Goal: Task Accomplishment & Management: Complete application form

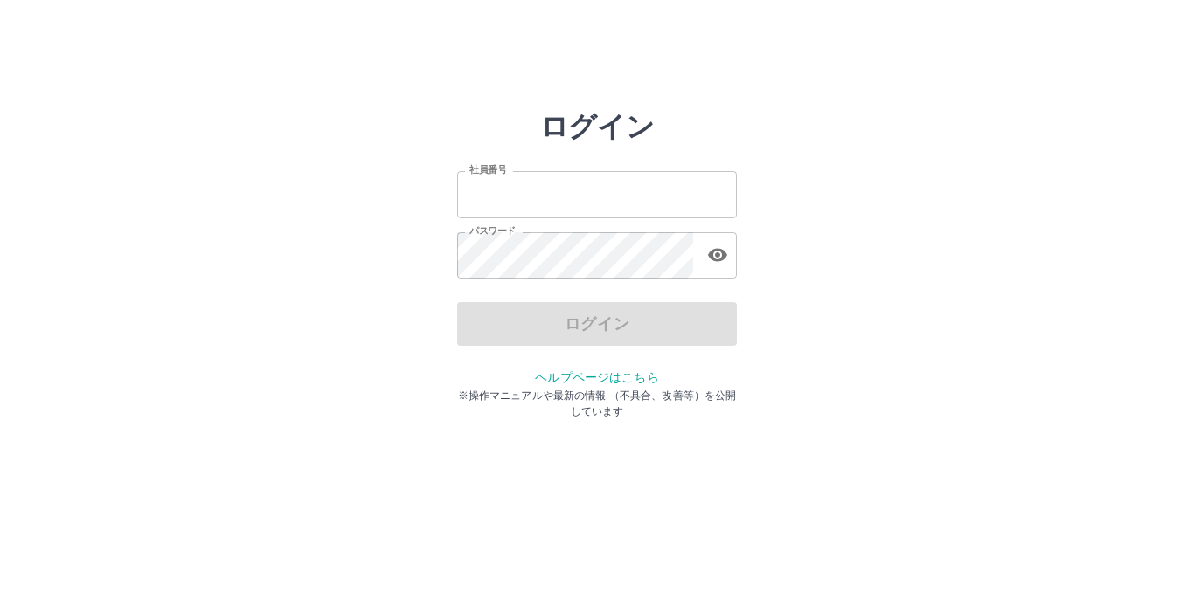
type input "*******"
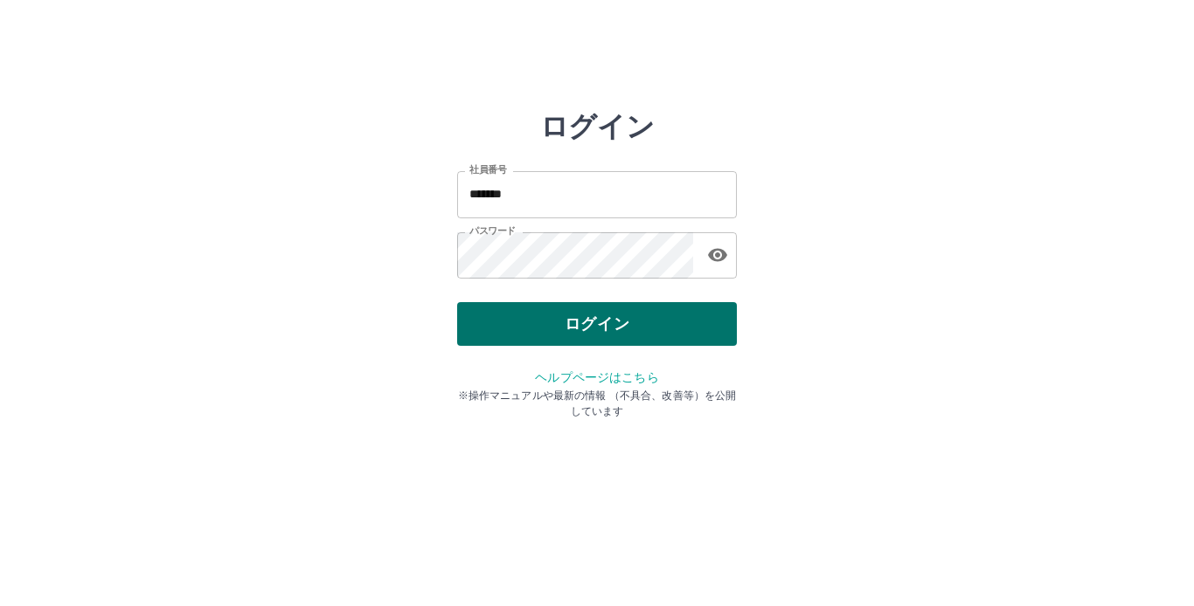
click at [665, 342] on div "ログイン" at bounding box center [597, 324] width 280 height 44
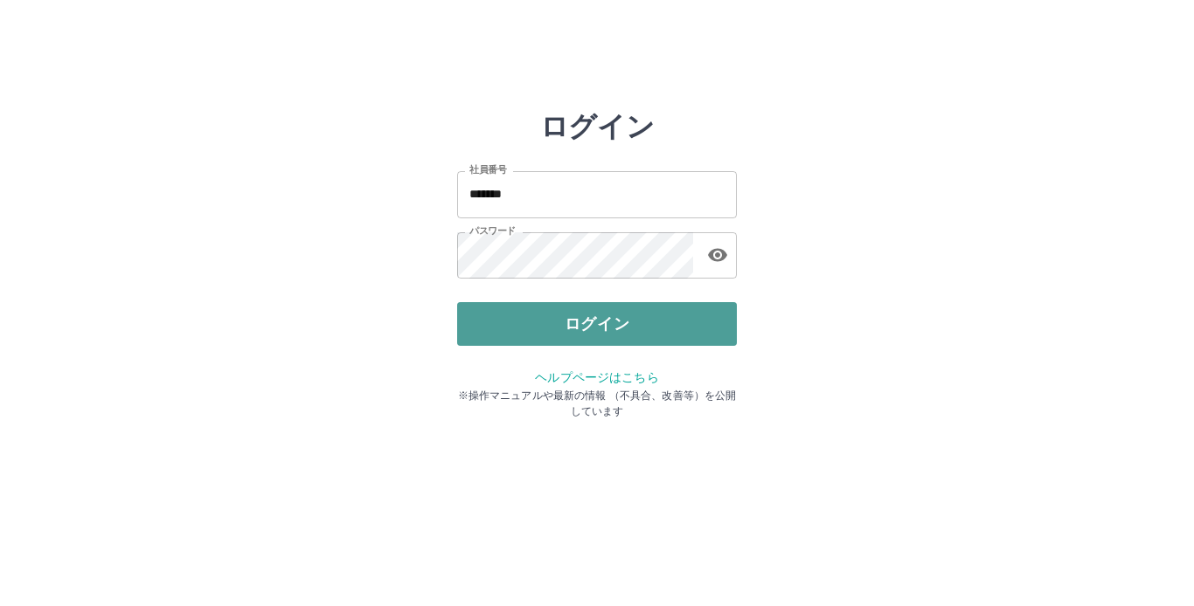
click at [620, 331] on button "ログイン" at bounding box center [597, 324] width 280 height 44
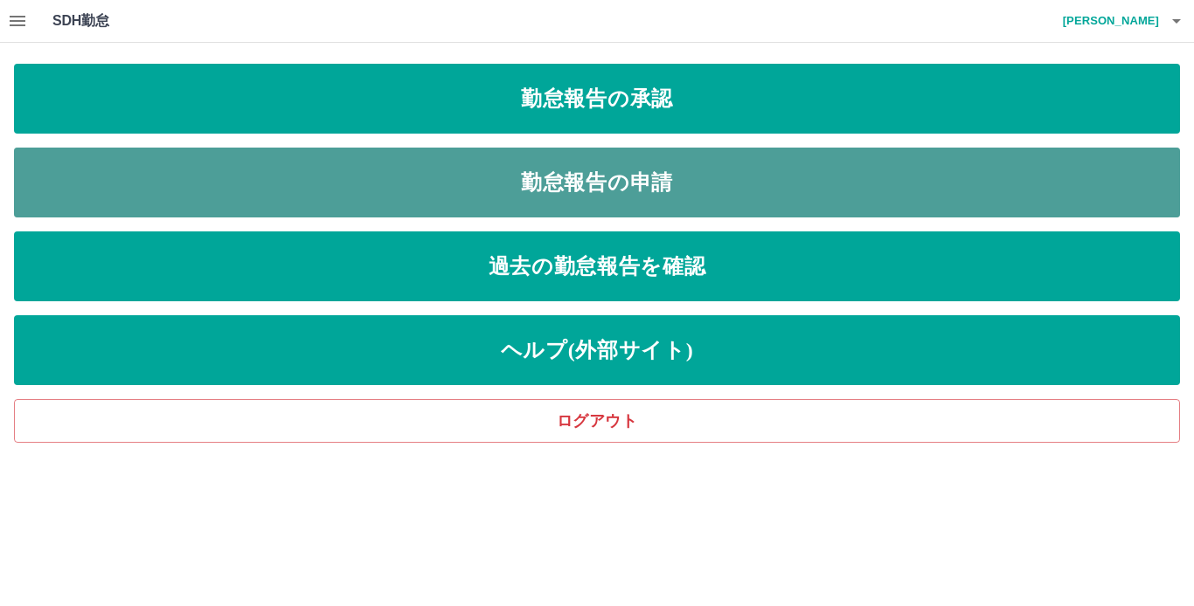
click at [619, 198] on link "勤怠報告の申請" at bounding box center [597, 183] width 1166 height 70
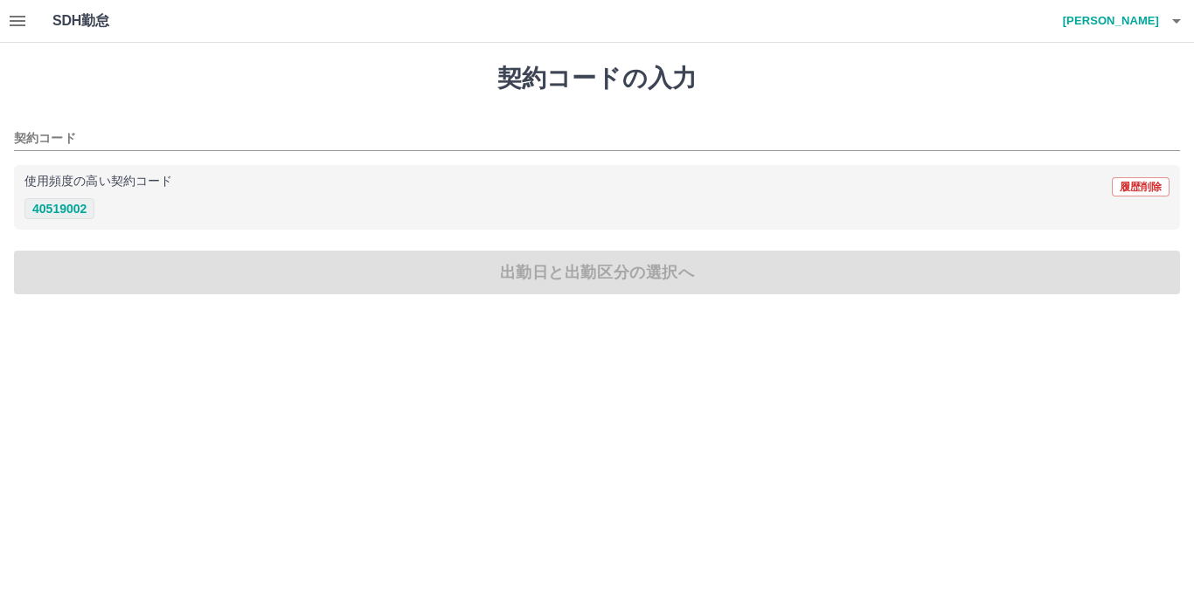
click at [66, 204] on button "40519002" at bounding box center [59, 208] width 70 height 21
type input "********"
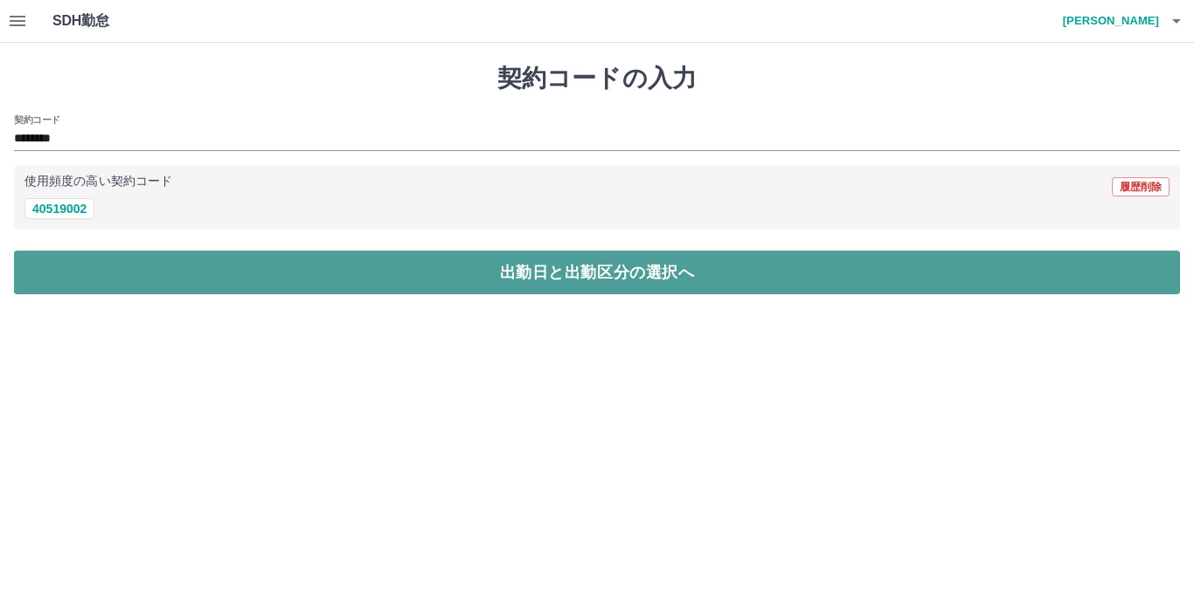
click at [457, 279] on button "出勤日と出勤区分の選択へ" at bounding box center [597, 273] width 1166 height 44
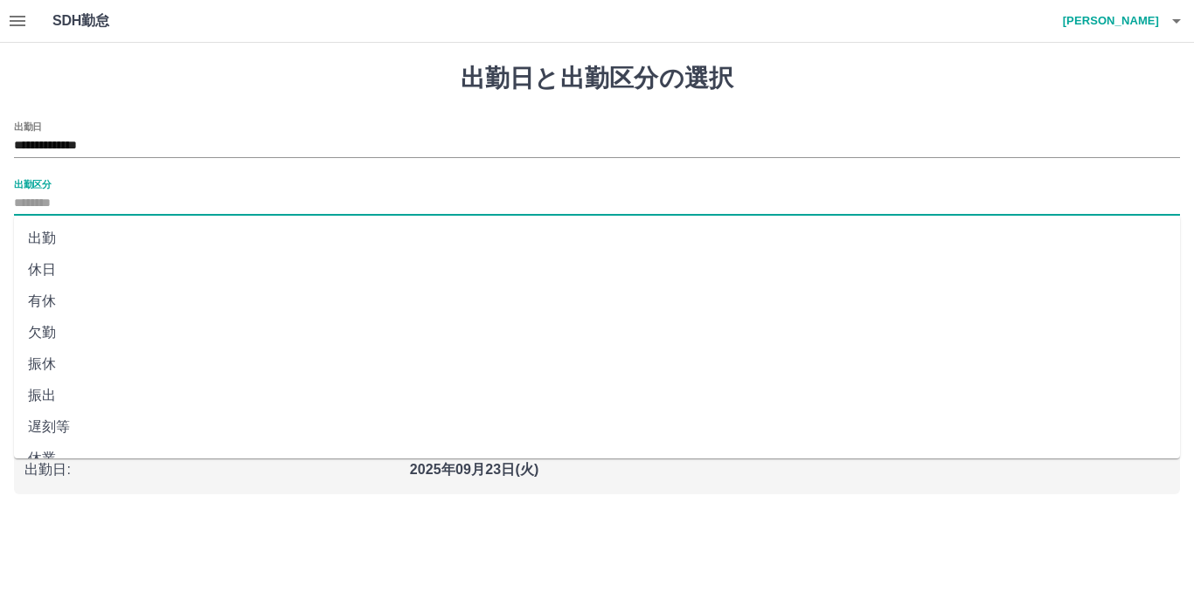
click at [252, 210] on input "出勤区分" at bounding box center [597, 204] width 1166 height 22
click at [57, 391] on li "振出" at bounding box center [597, 395] width 1166 height 31
type input "**"
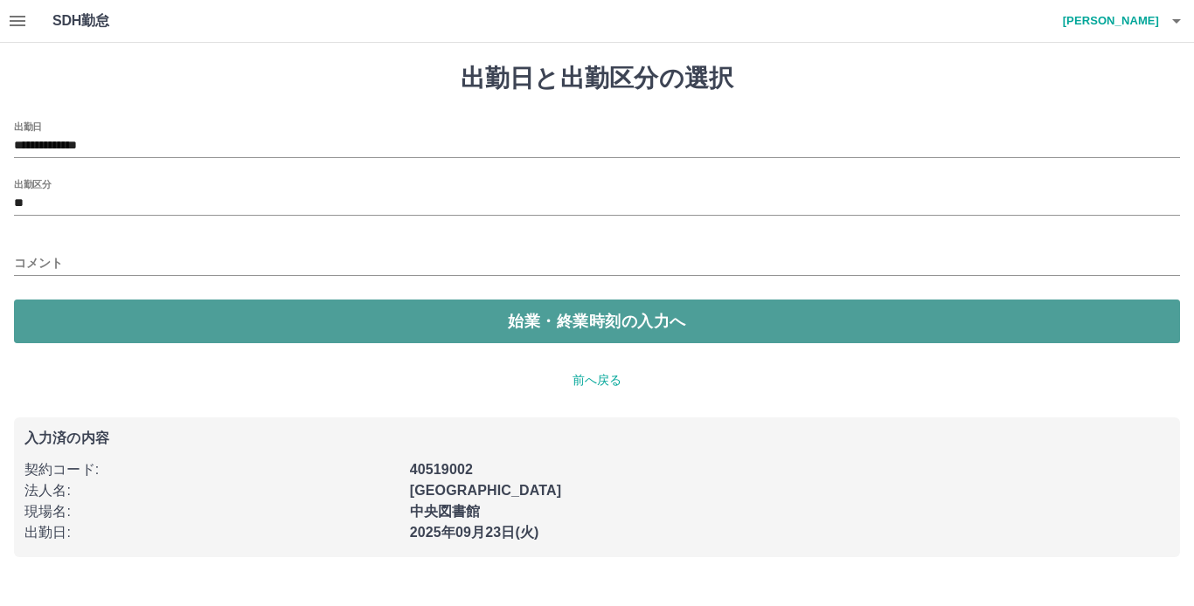
click at [463, 321] on button "始業・終業時刻の入力へ" at bounding box center [597, 322] width 1166 height 44
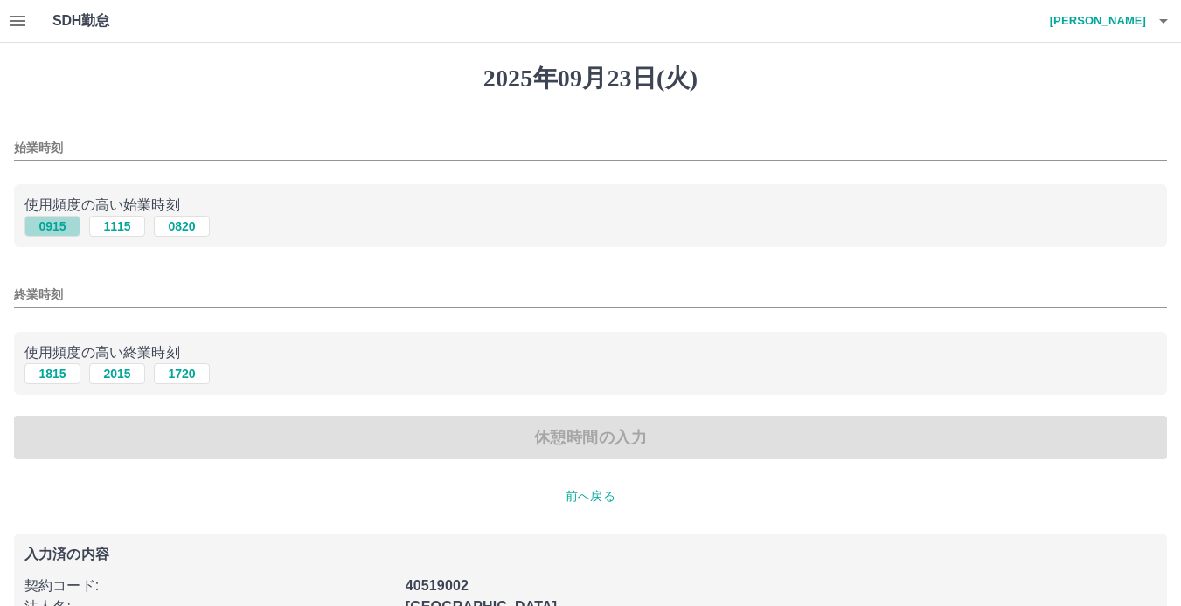
click at [49, 226] on button "0915" at bounding box center [52, 226] width 56 height 21
type input "****"
click at [48, 373] on button "1815" at bounding box center [52, 374] width 56 height 21
type input "****"
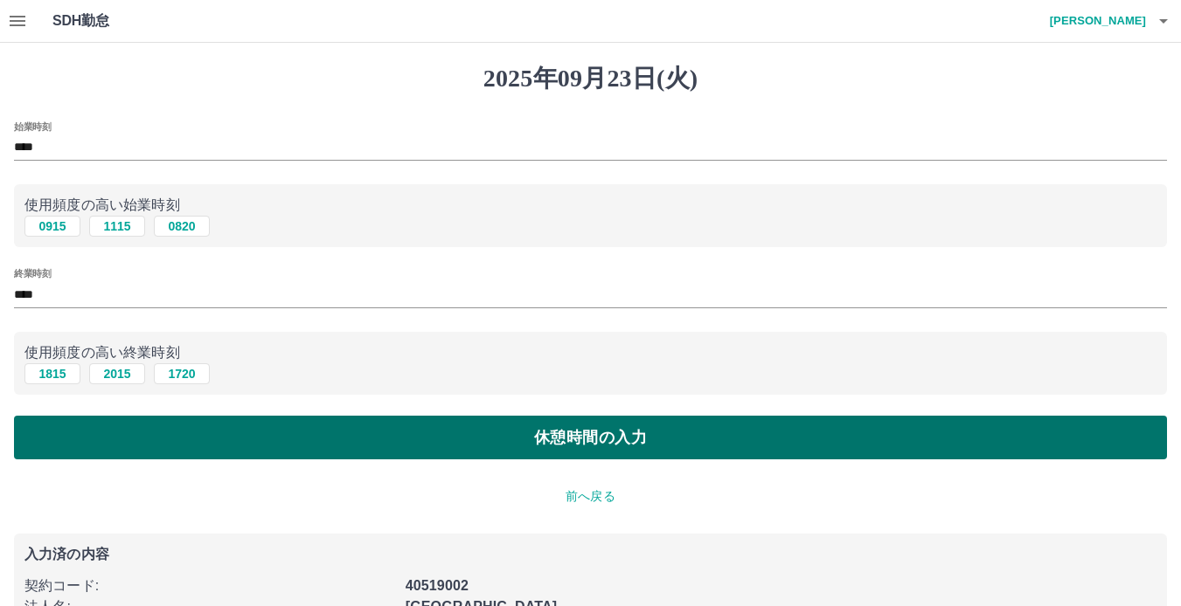
click at [399, 424] on button "休憩時間の入力" at bounding box center [590, 438] width 1153 height 44
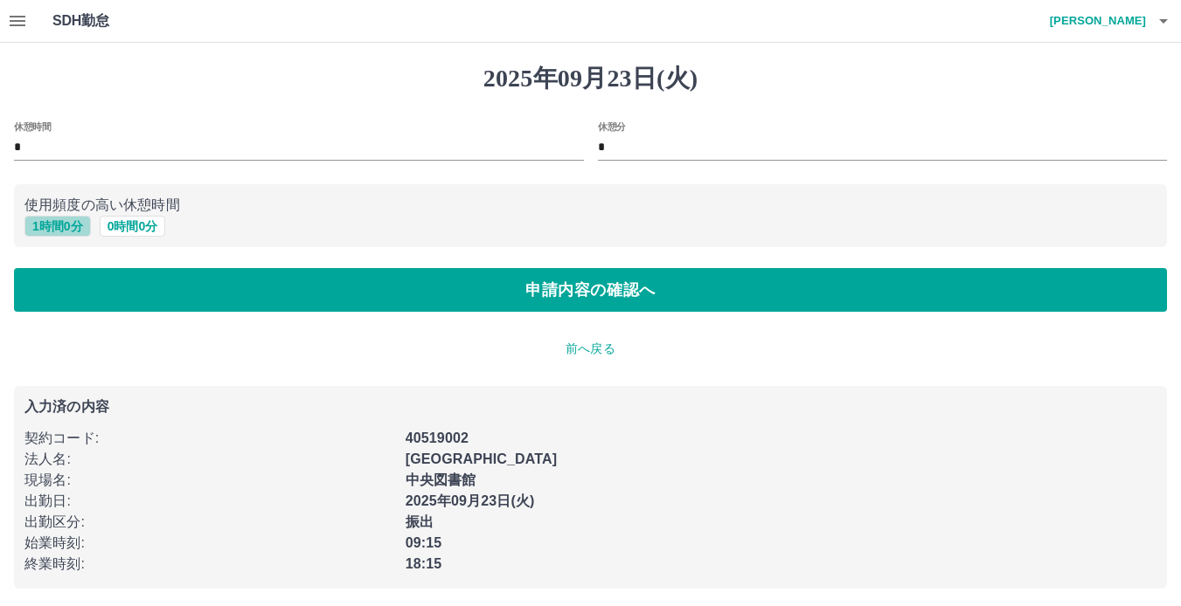
click at [67, 225] on button "1 時間 0 分" at bounding box center [57, 226] width 66 height 21
type input "*"
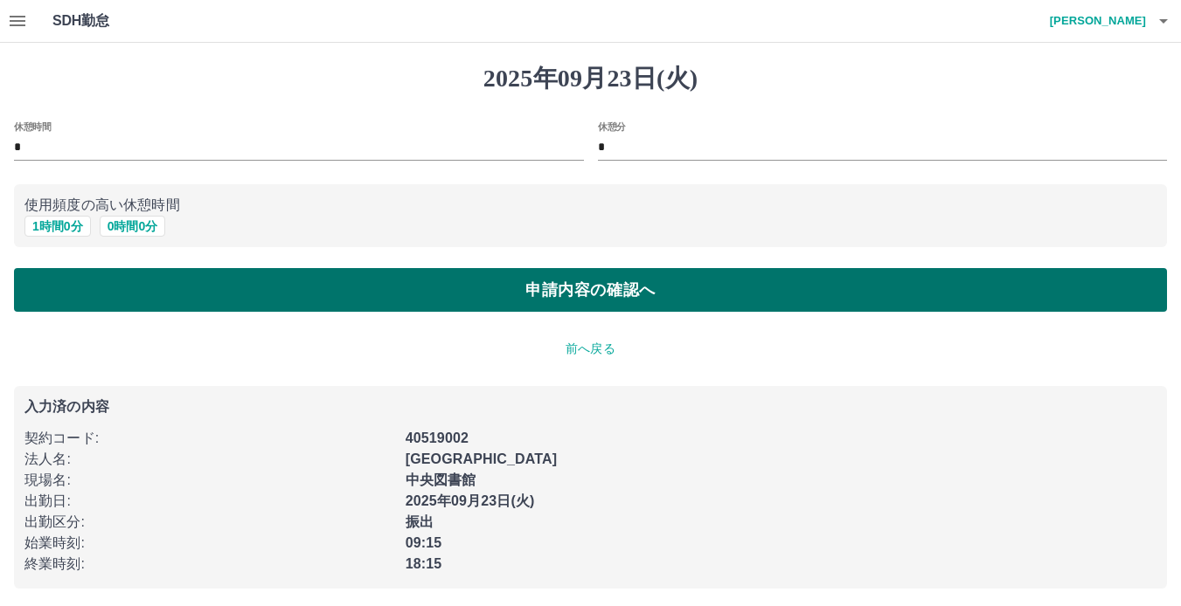
click at [547, 277] on button "申請内容の確認へ" at bounding box center [590, 290] width 1153 height 44
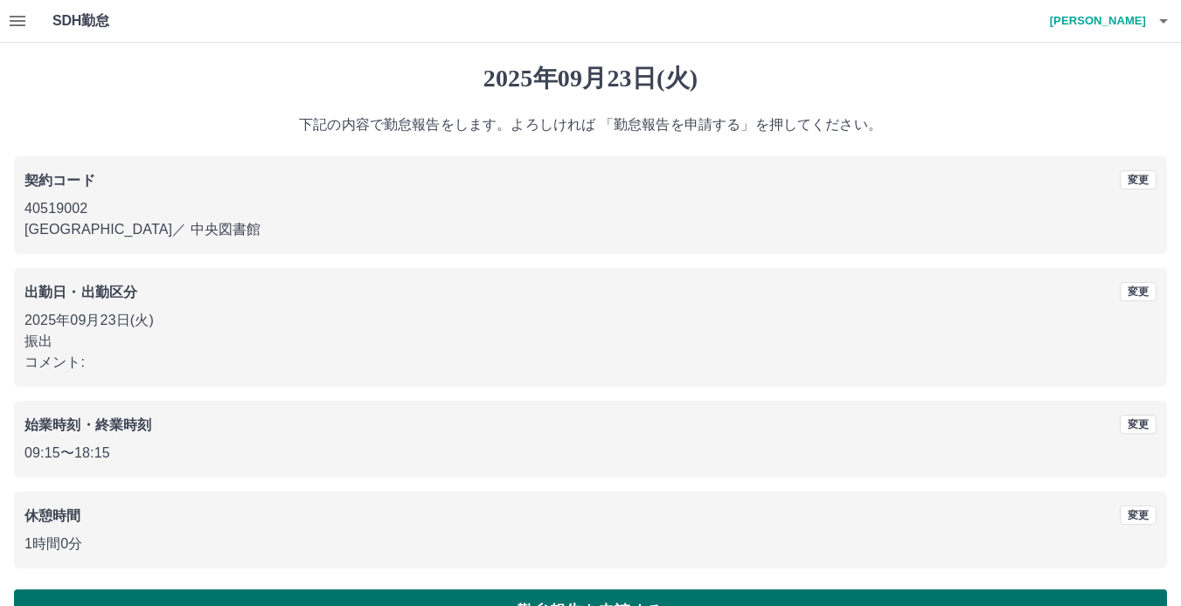
scroll to position [48, 0]
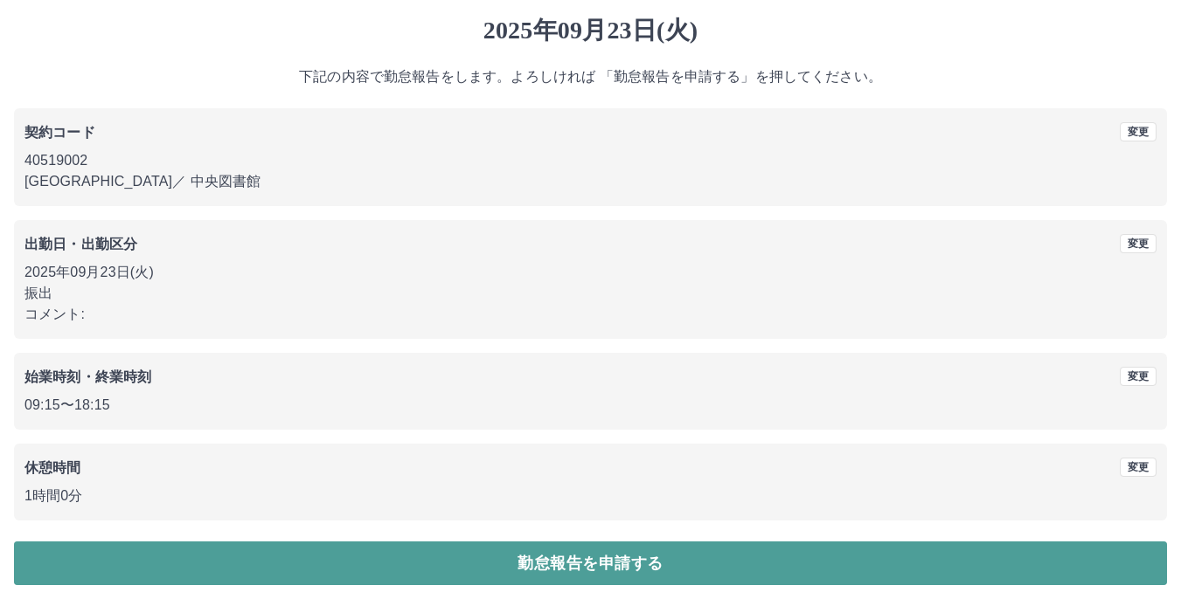
click at [599, 556] on button "勤怠報告を申請する" at bounding box center [590, 564] width 1153 height 44
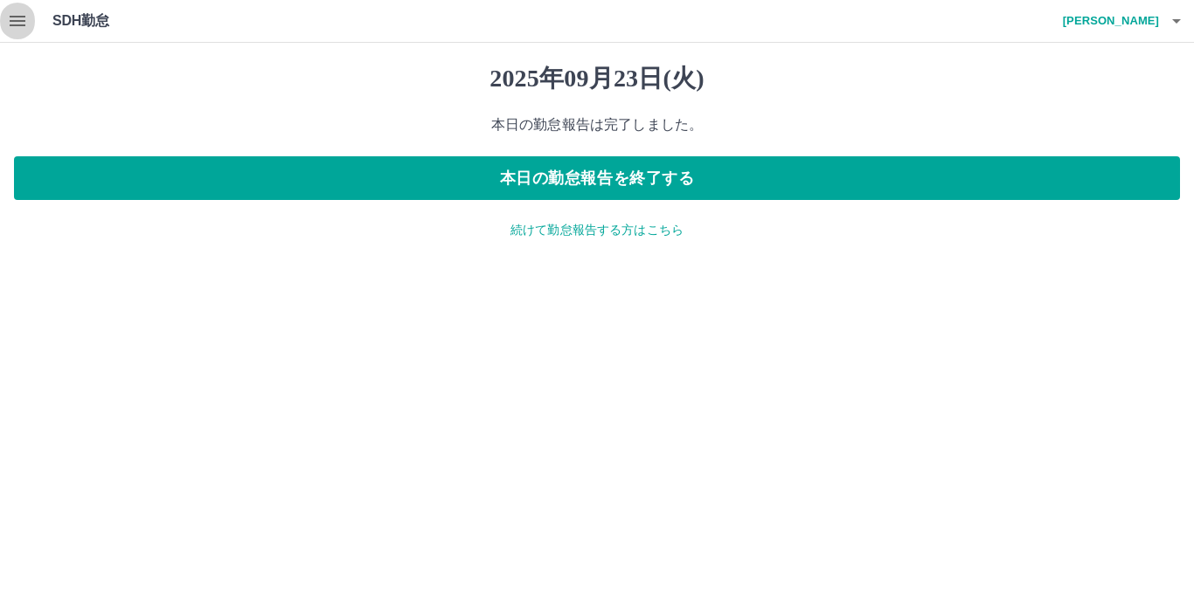
click at [14, 22] on icon "button" at bounding box center [18, 21] width 16 height 10
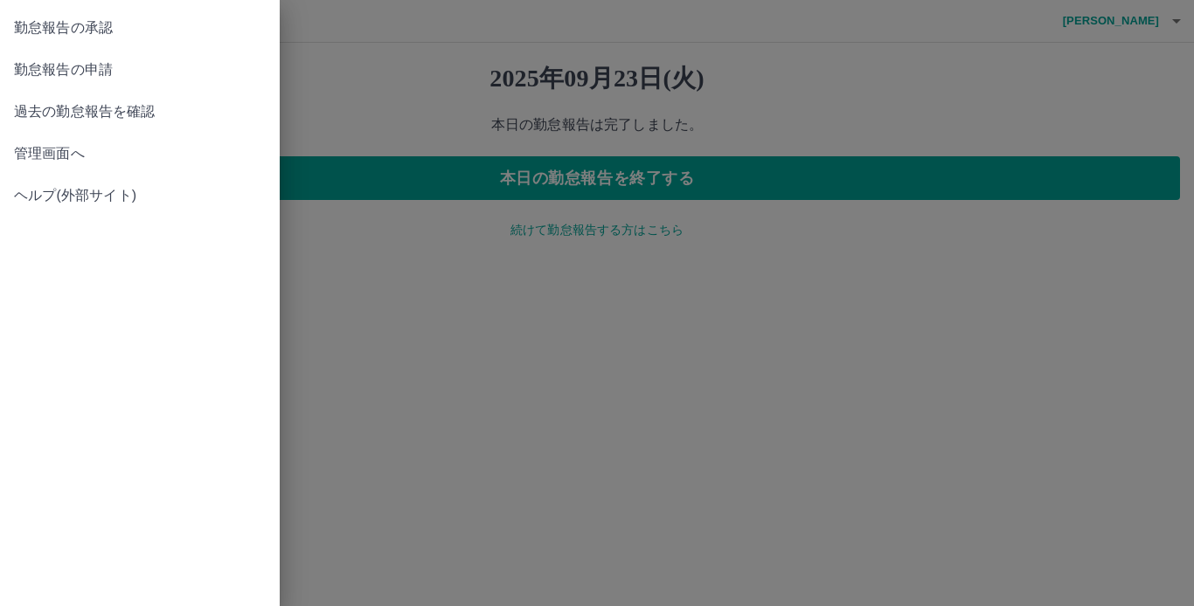
click at [780, 385] on div at bounding box center [597, 303] width 1194 height 606
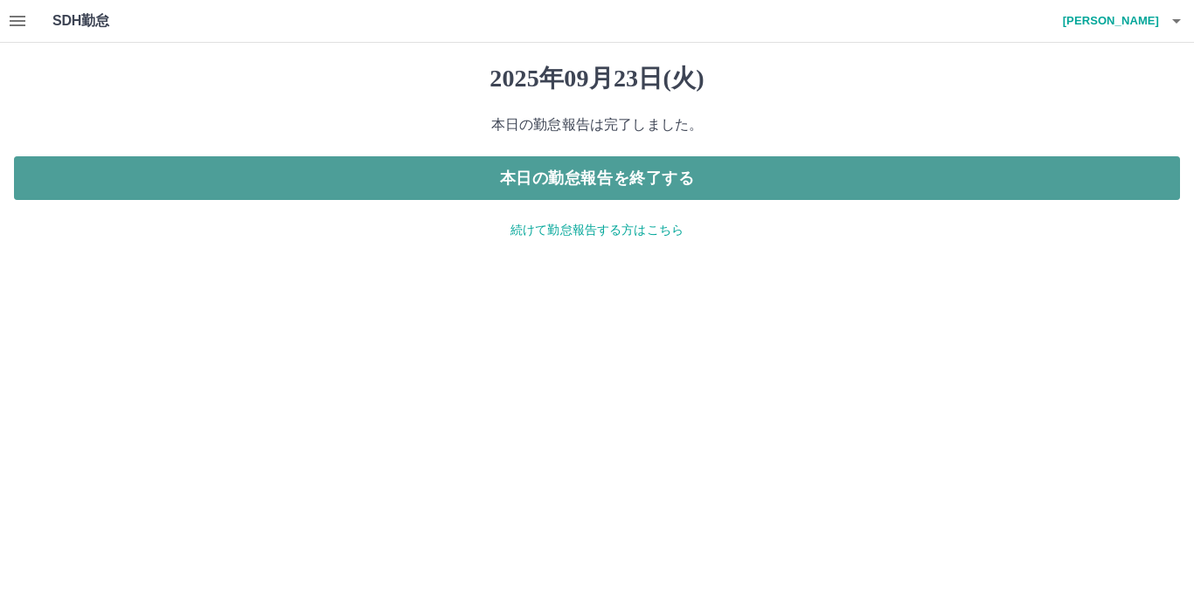
click at [544, 184] on button "本日の勤怠報告を終了する" at bounding box center [597, 178] width 1166 height 44
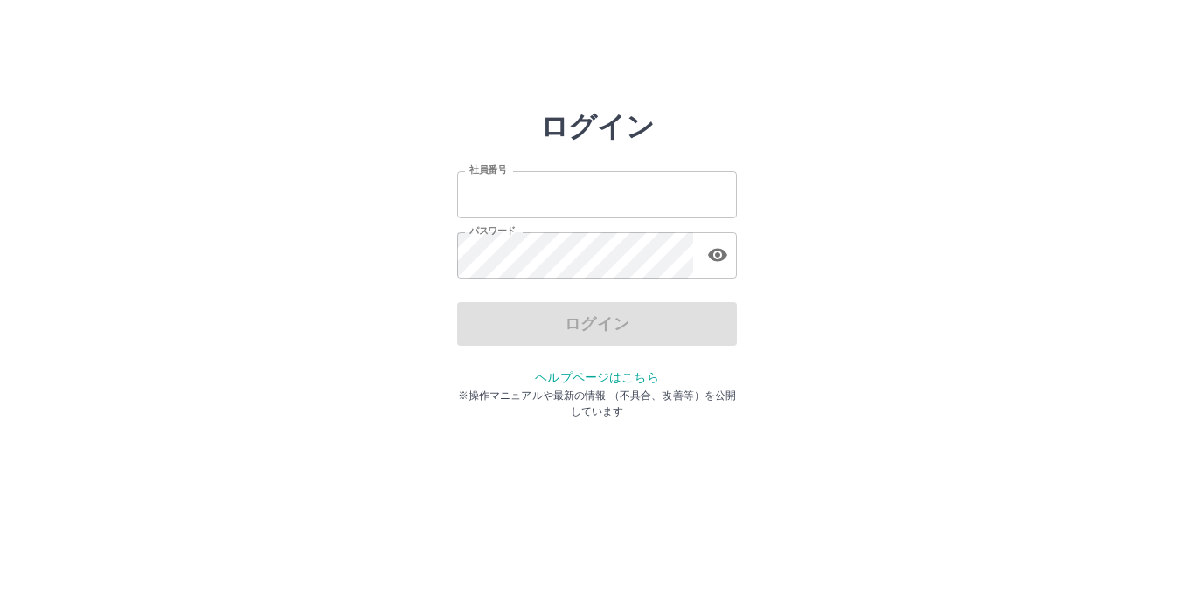
type input "*******"
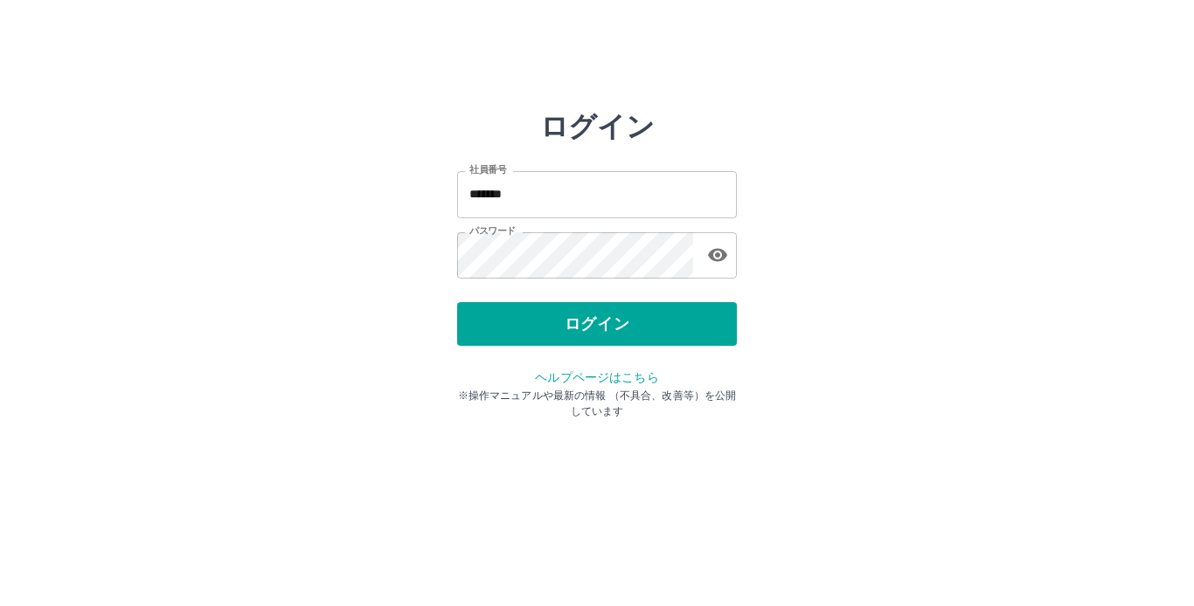
click at [565, 328] on div "ログイン" at bounding box center [597, 324] width 280 height 44
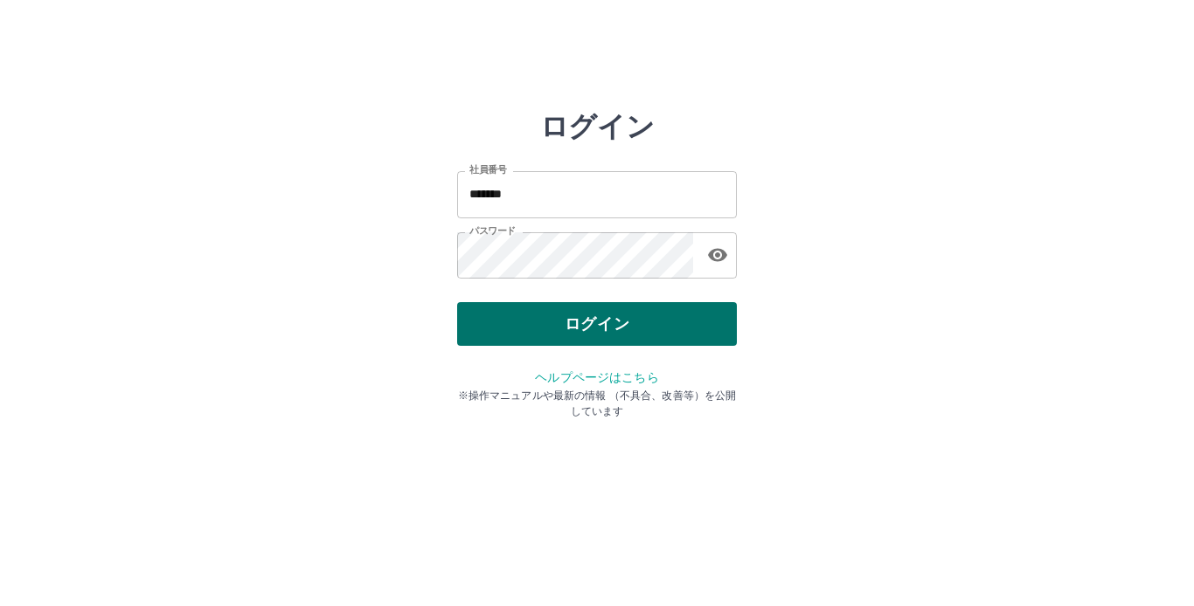
click at [565, 327] on button "ログイン" at bounding box center [597, 324] width 280 height 44
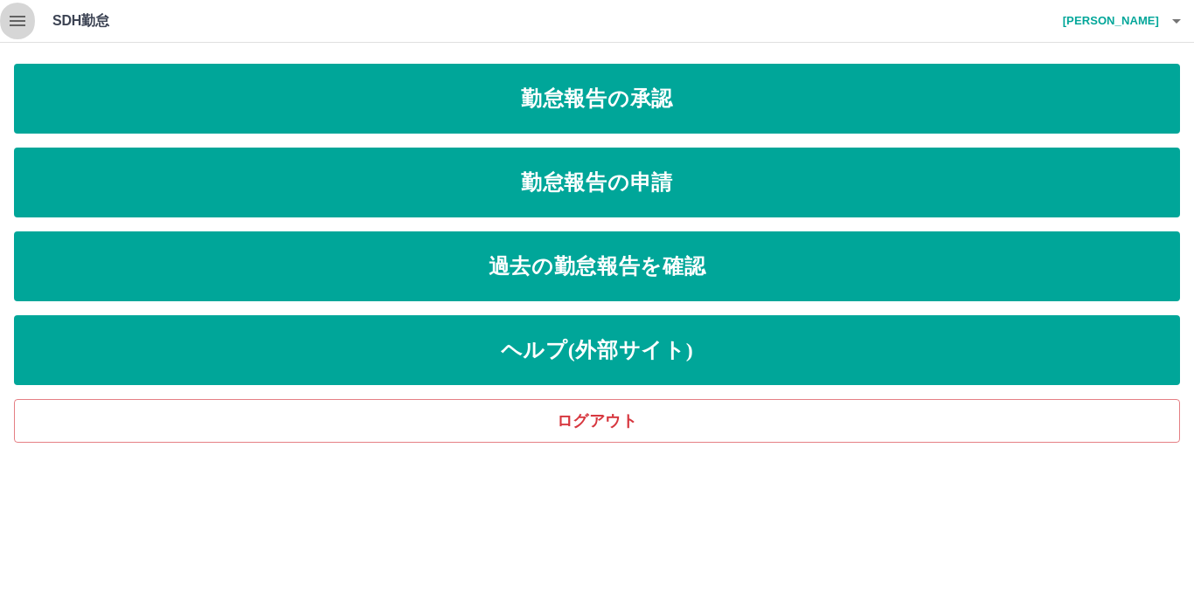
click at [18, 25] on icon "button" at bounding box center [18, 21] width 16 height 10
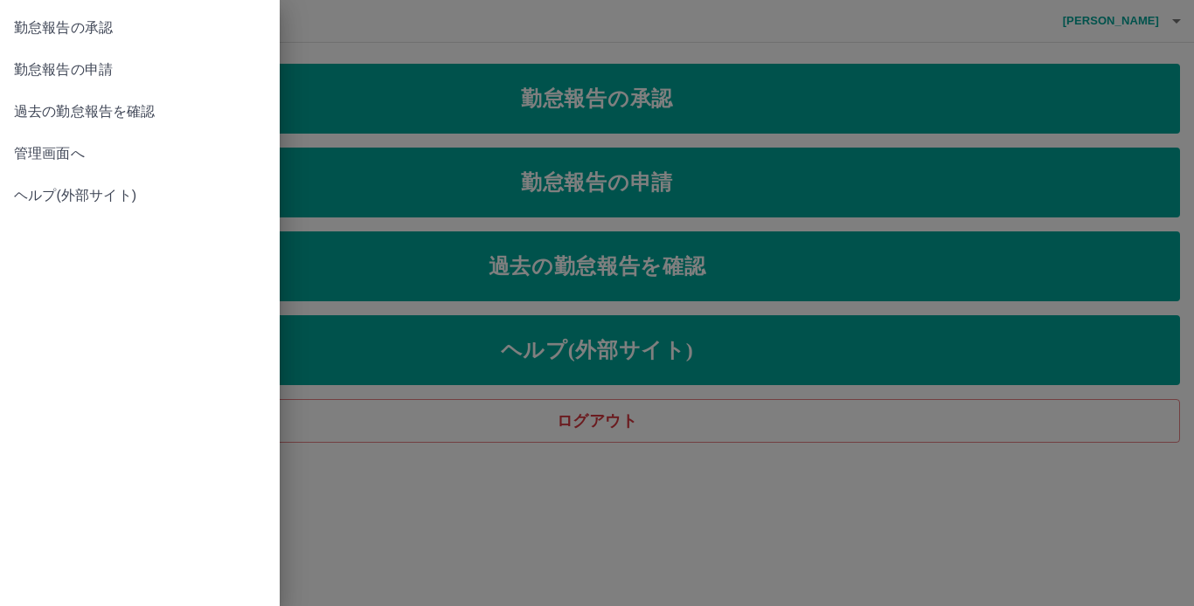
click at [51, 158] on span "管理画面へ" at bounding box center [140, 153] width 252 height 21
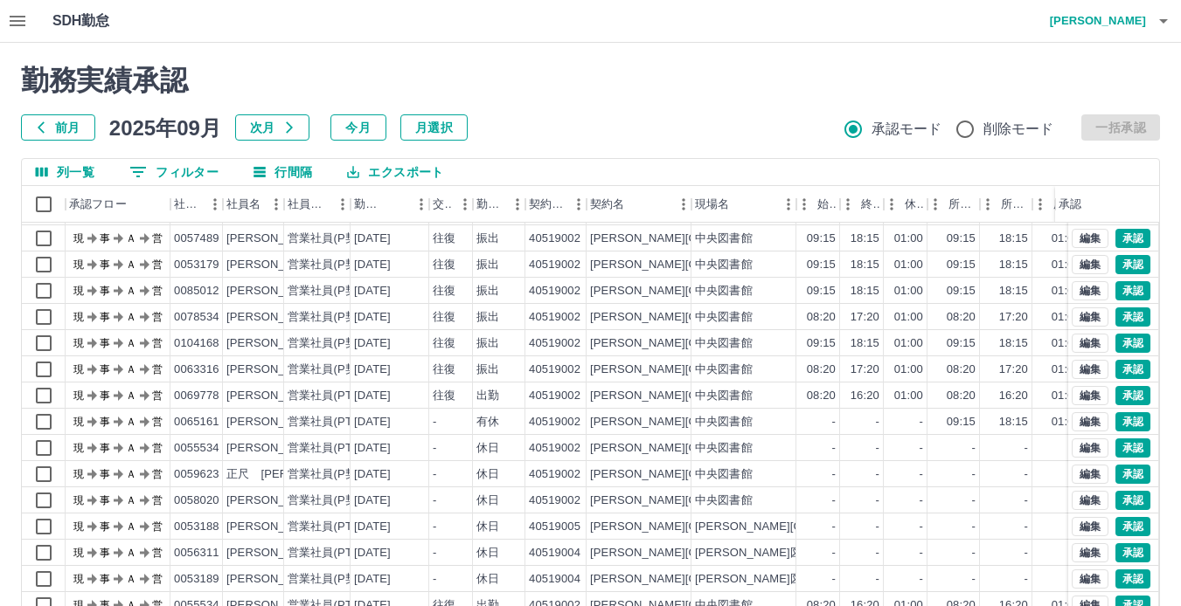
scroll to position [132, 0]
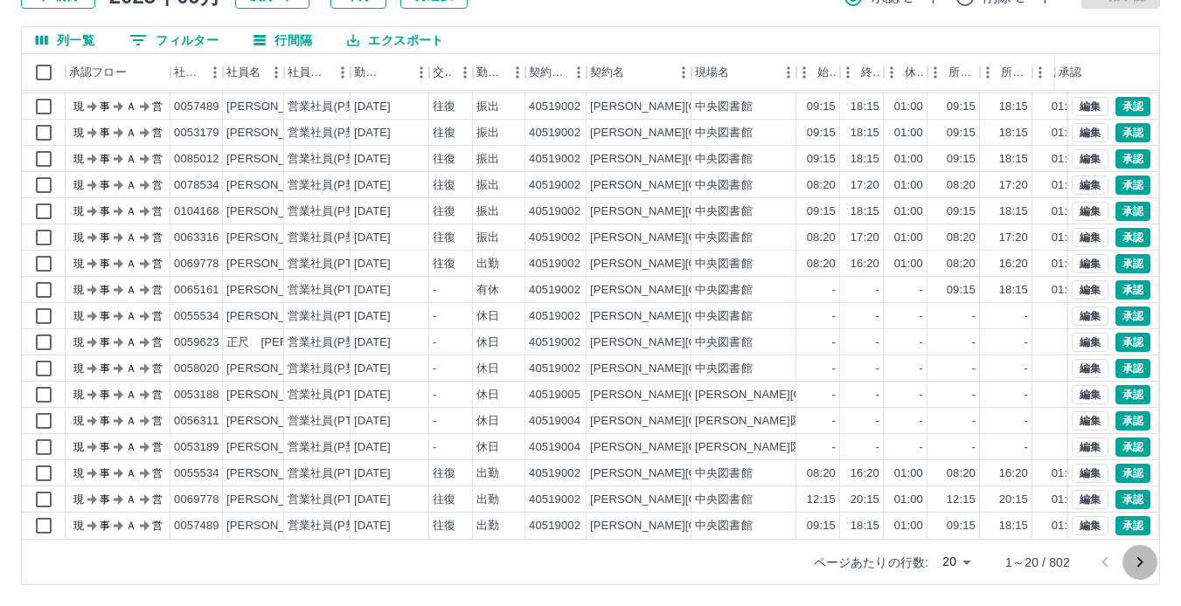
click at [1133, 566] on icon "次のページへ" at bounding box center [1139, 562] width 21 height 21
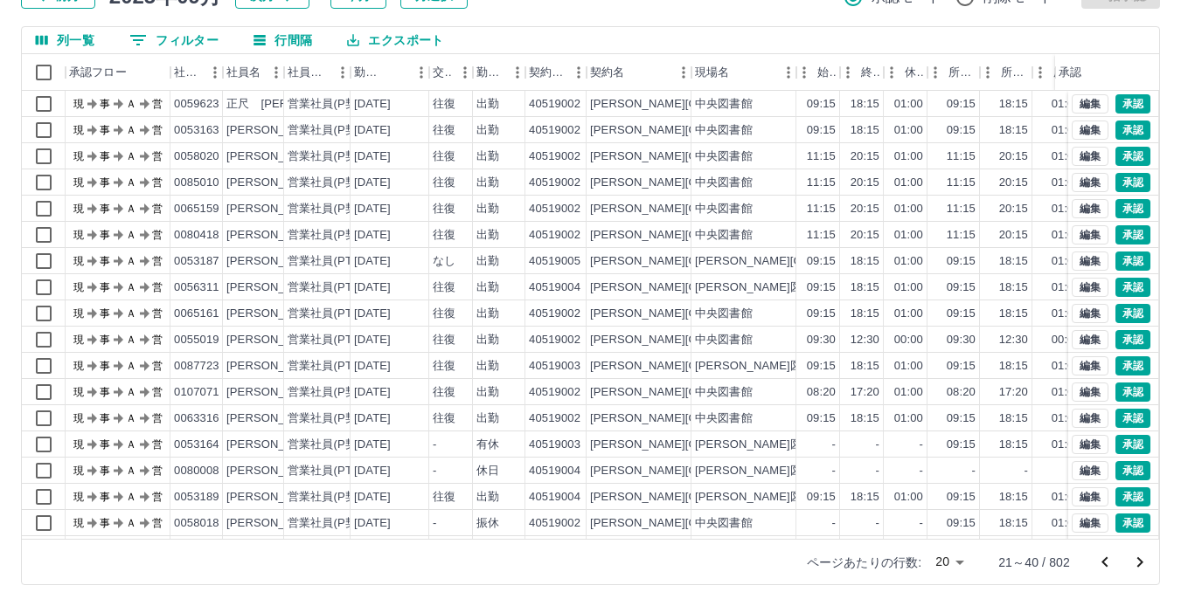
scroll to position [89, 0]
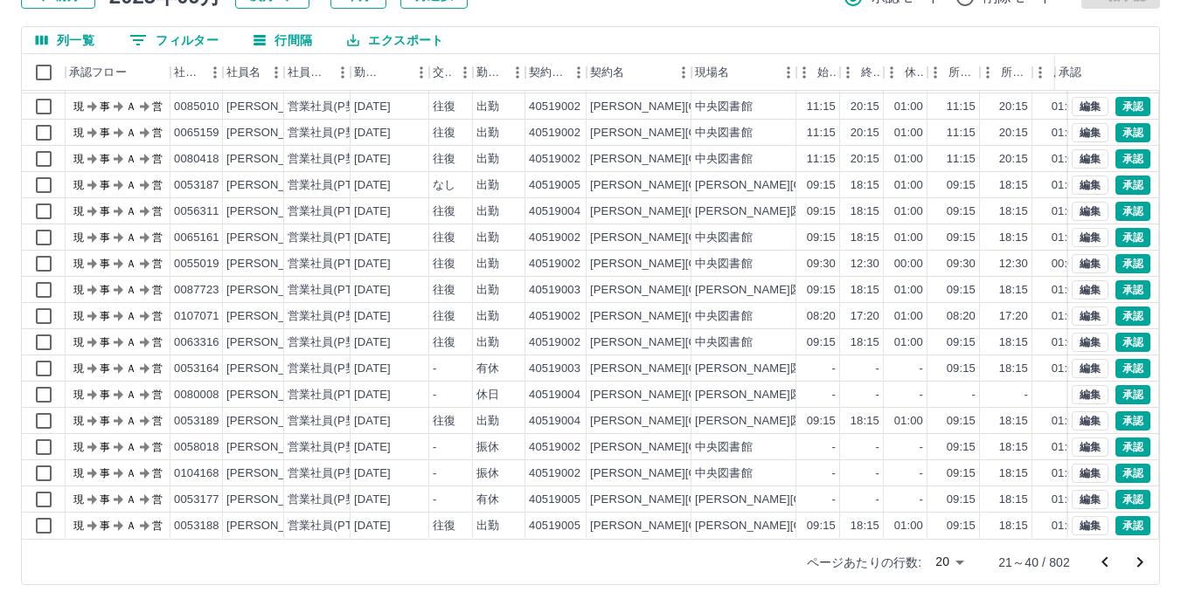
click at [1134, 562] on icon "次のページへ" at bounding box center [1139, 562] width 21 height 21
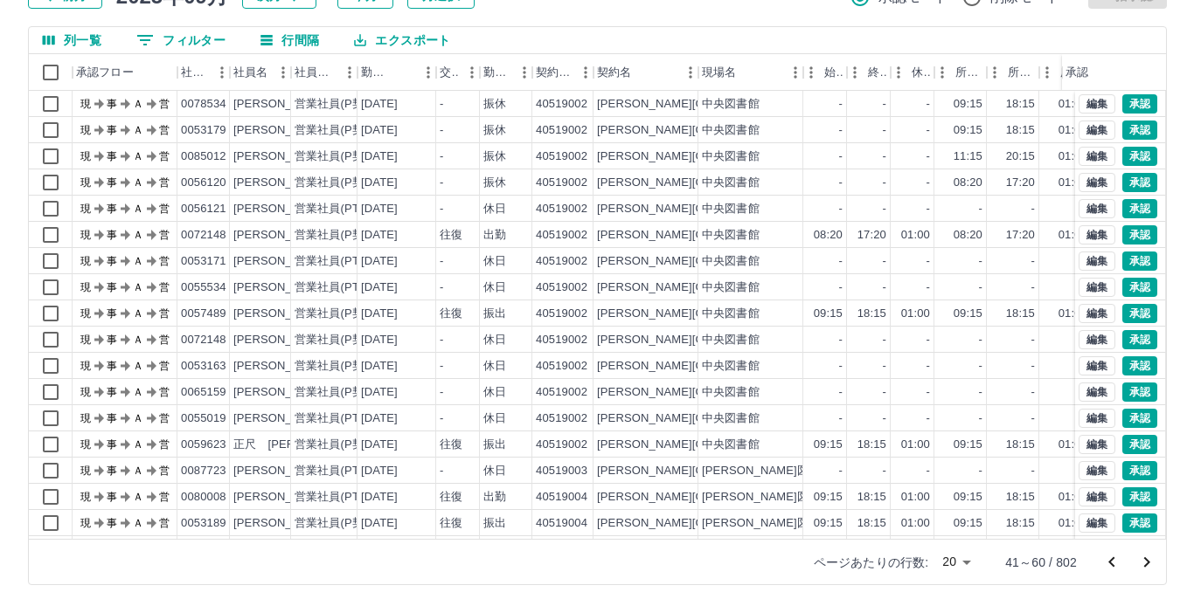
scroll to position [0, 0]
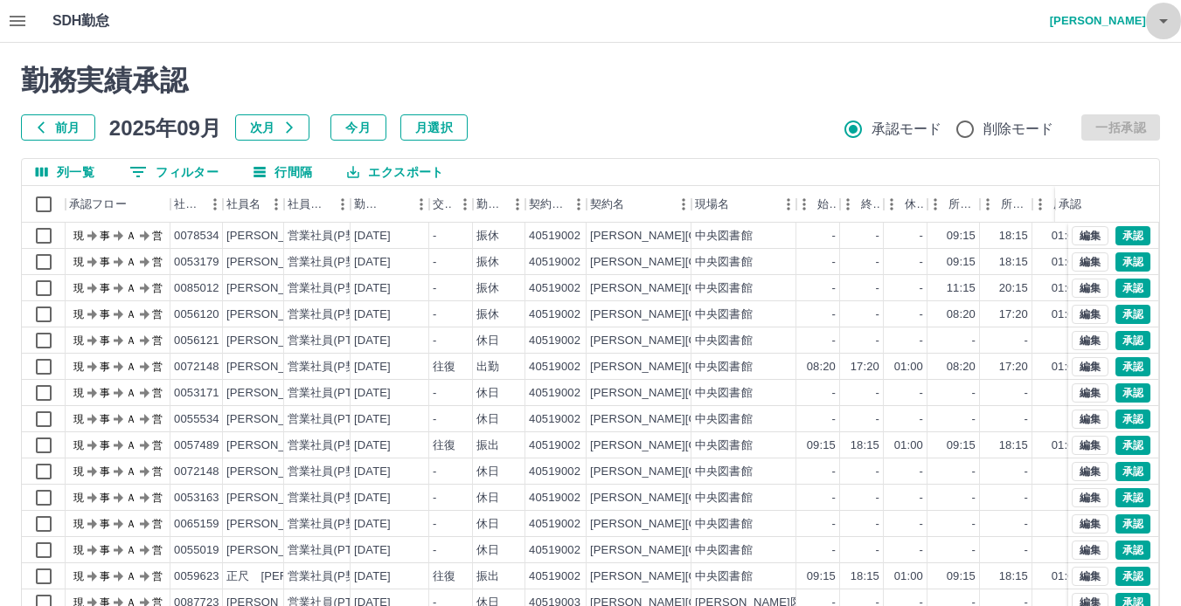
click at [1162, 23] on icon "button" at bounding box center [1163, 21] width 9 height 4
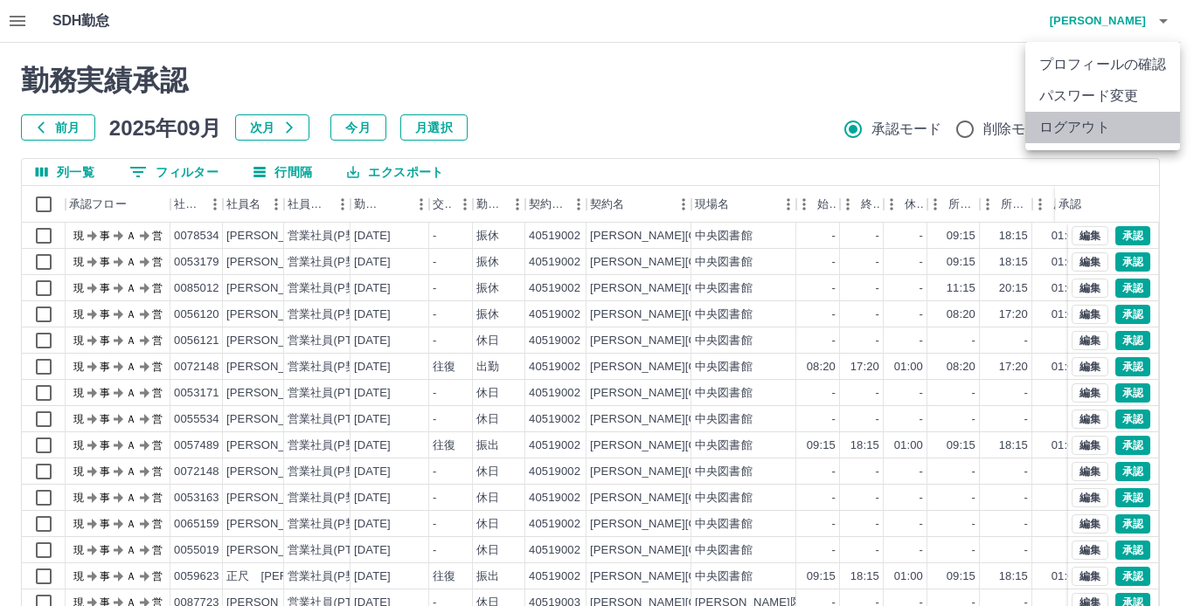
click at [1125, 121] on li "ログアウト" at bounding box center [1102, 127] width 155 height 31
